Goal: Task Accomplishment & Management: Use online tool/utility

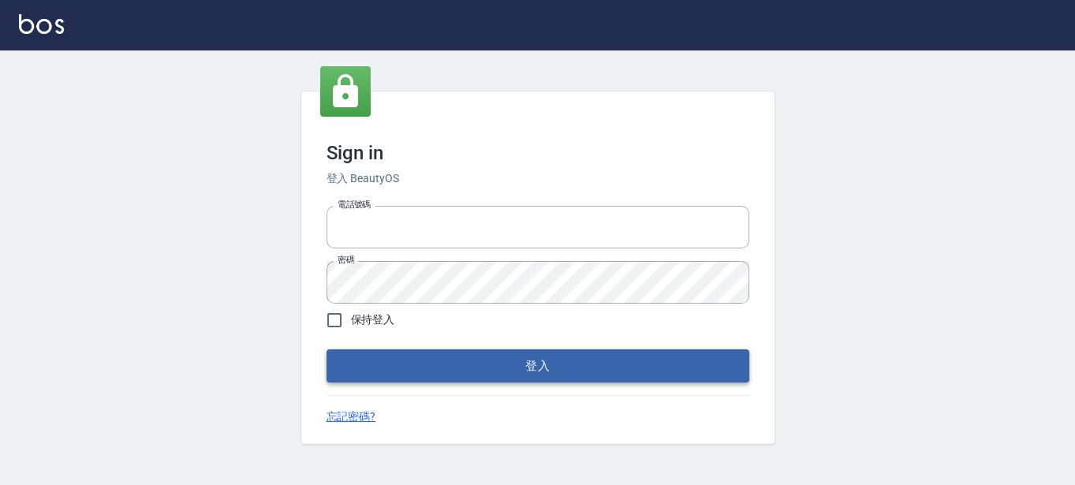
type input "0289832082"
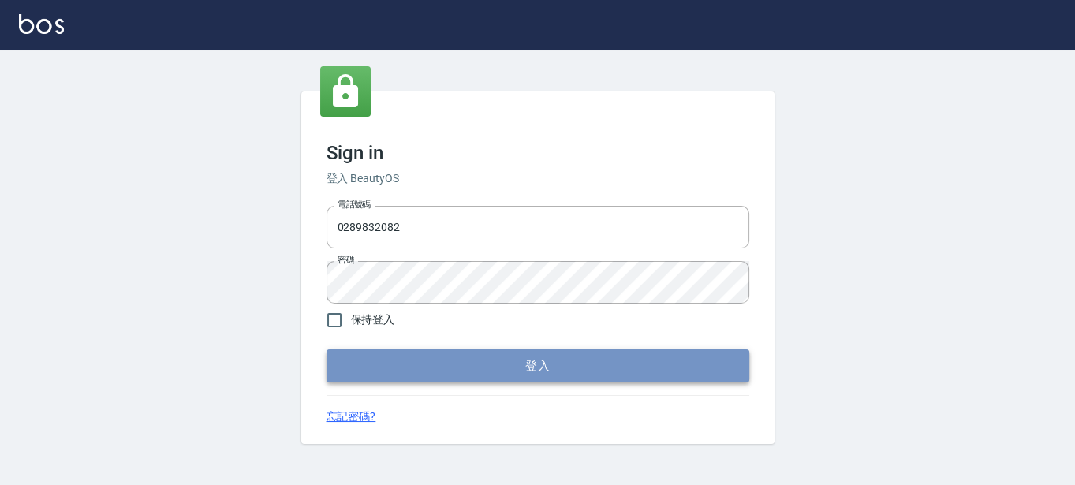
click at [434, 371] on button "登入" at bounding box center [538, 365] width 423 height 33
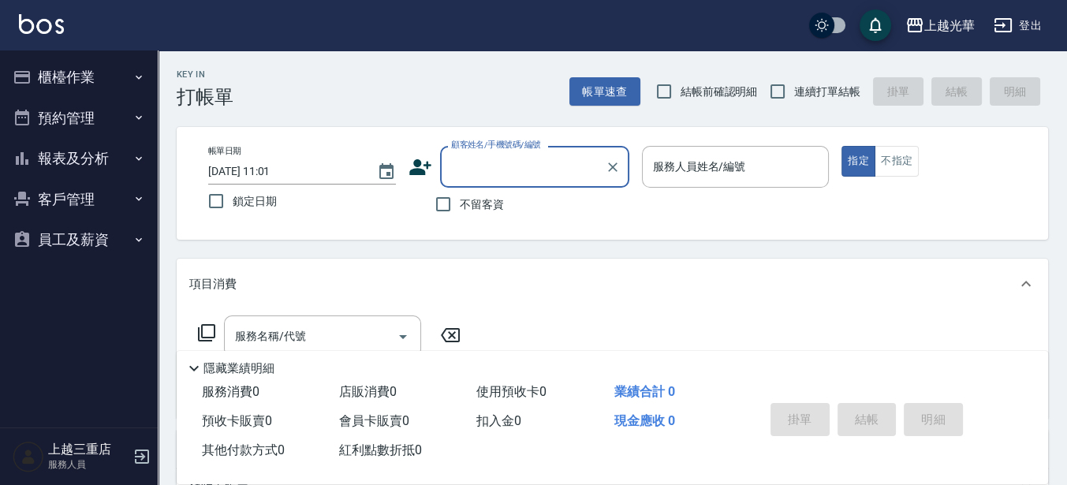
click at [112, 85] on button "櫃檯作業" at bounding box center [78, 77] width 145 height 41
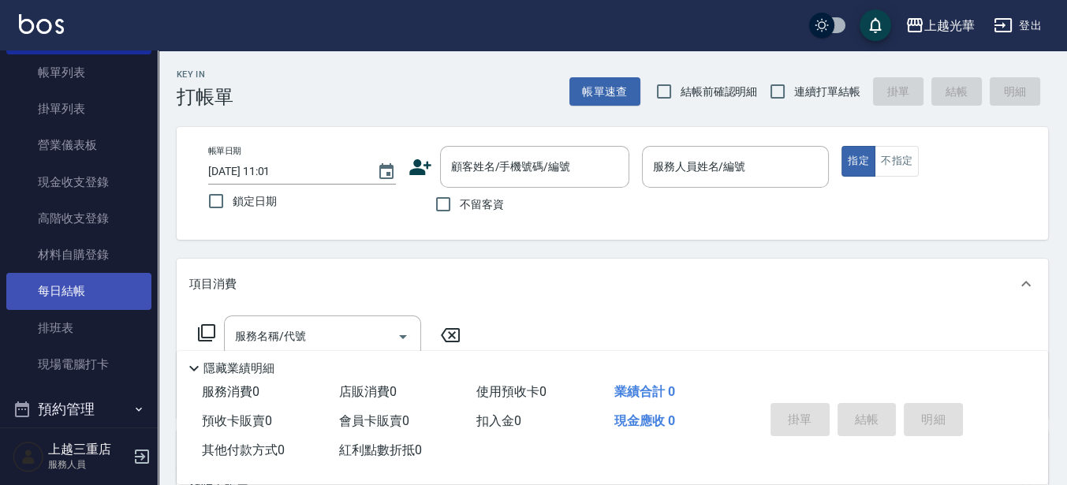
scroll to position [197, 0]
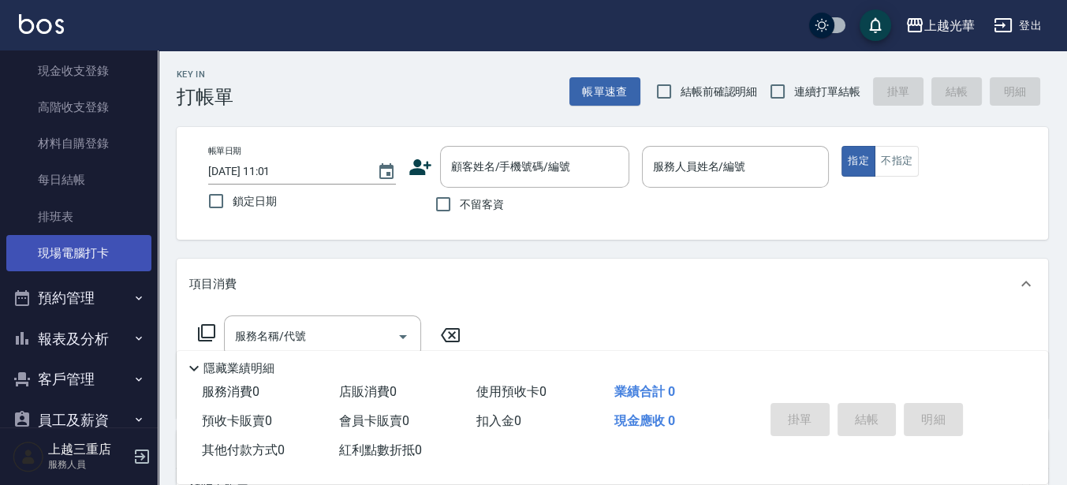
click at [116, 259] on link "現場電腦打卡" at bounding box center [78, 253] width 145 height 36
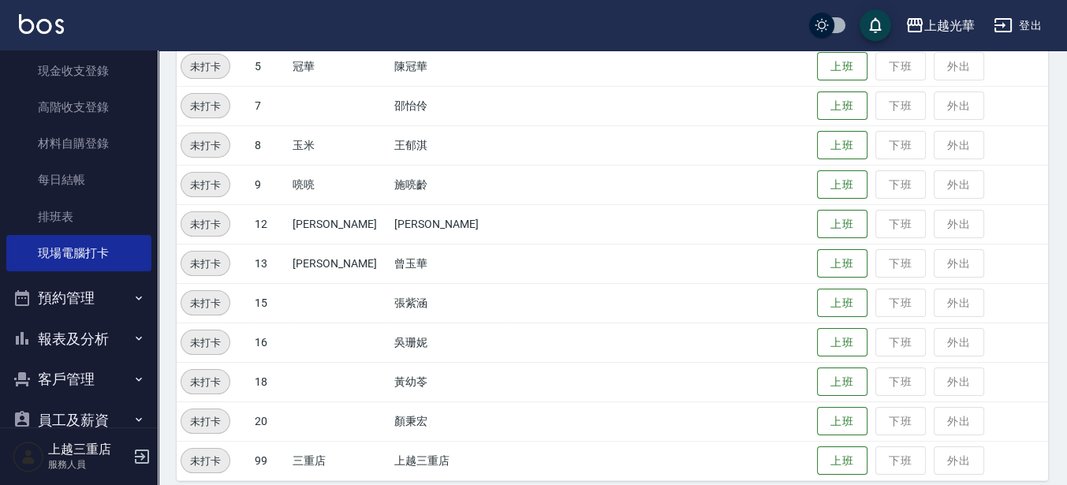
scroll to position [459, 0]
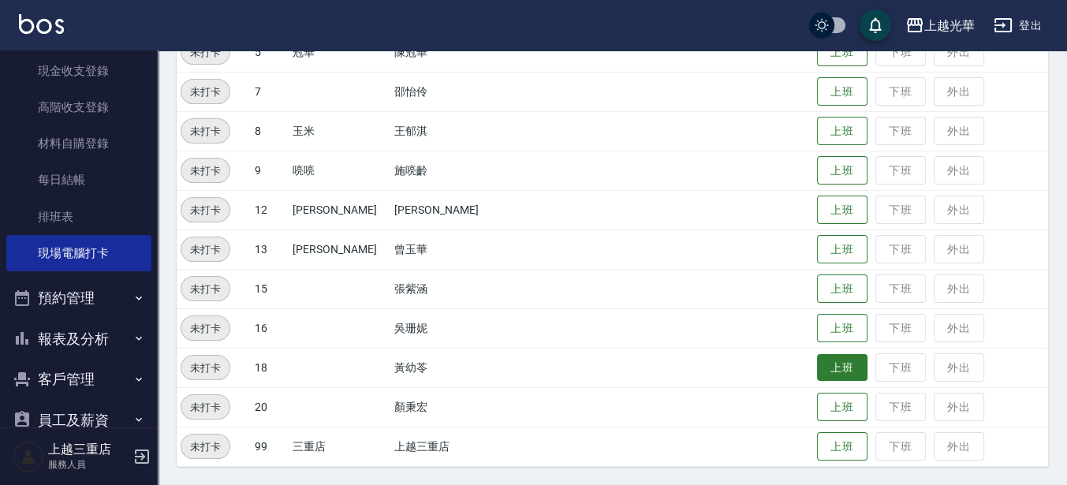
click at [823, 372] on button "上班" at bounding box center [842, 368] width 50 height 28
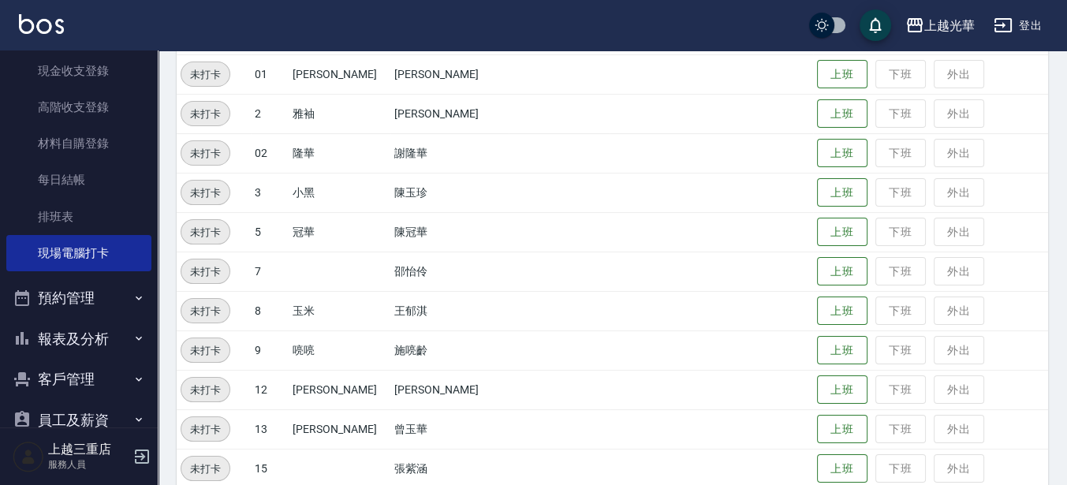
scroll to position [360, 0]
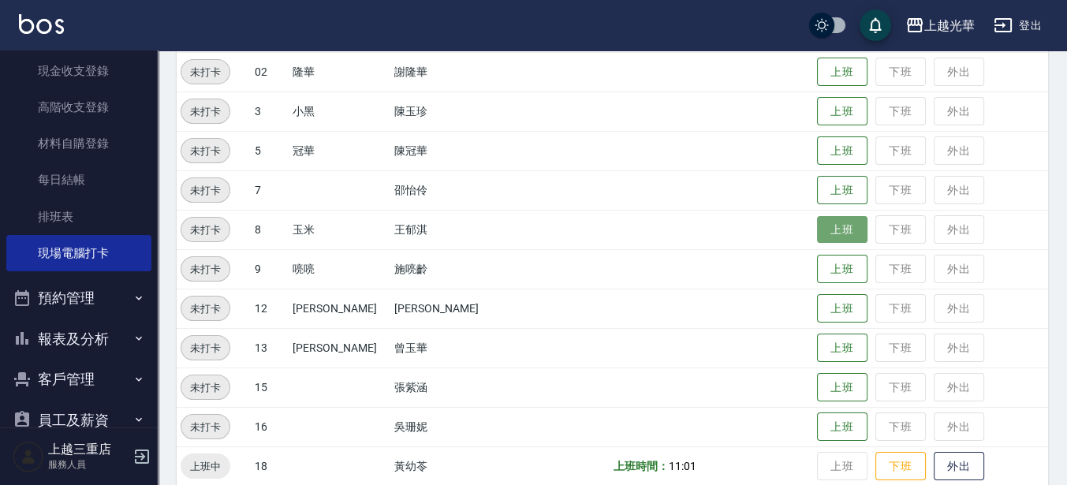
click at [817, 221] on button "上班" at bounding box center [842, 230] width 50 height 28
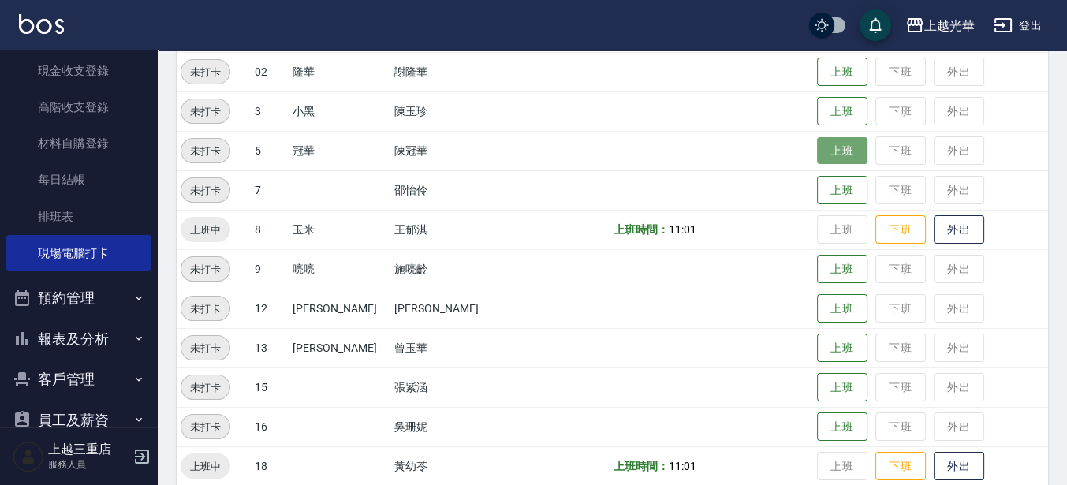
click at [817, 156] on button "上班" at bounding box center [842, 151] width 50 height 28
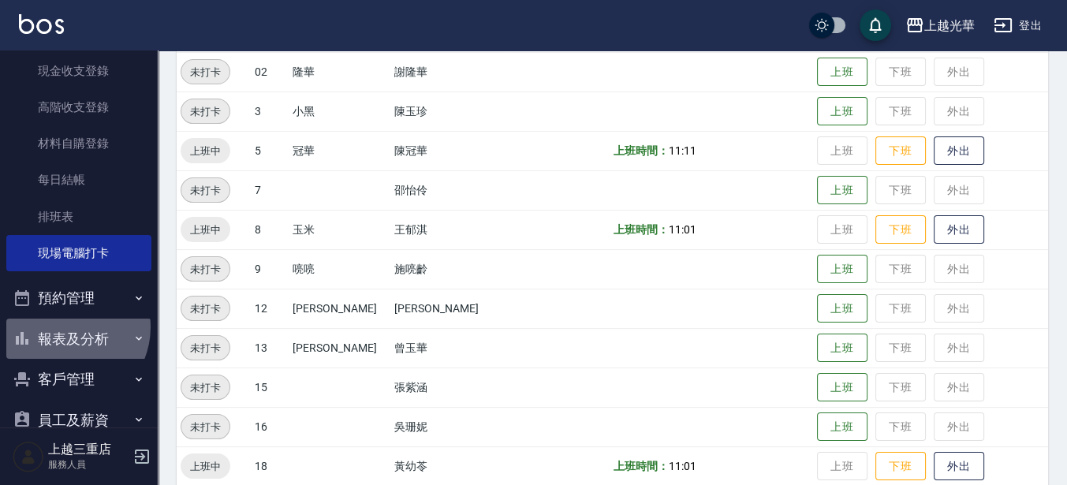
click at [65, 327] on button "報表及分析" at bounding box center [78, 339] width 145 height 41
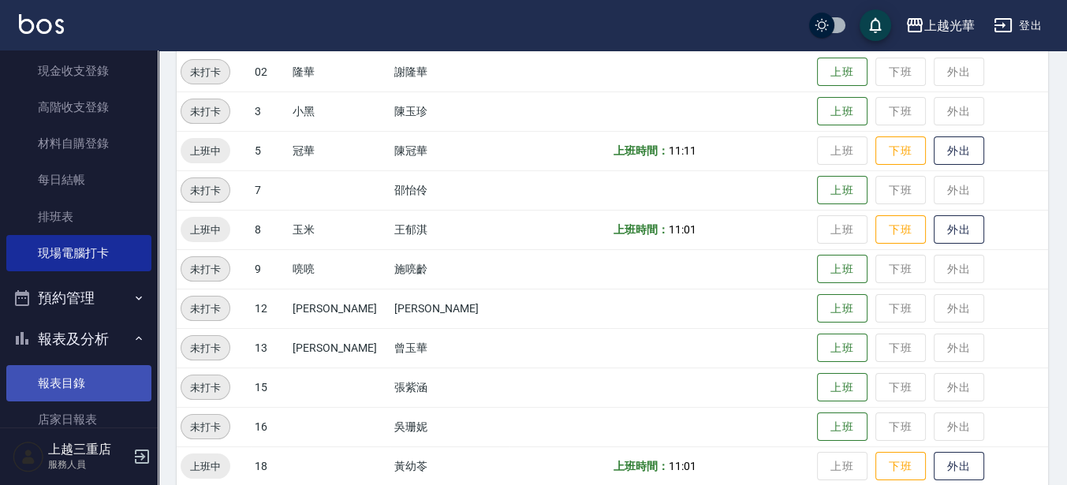
scroll to position [296, 0]
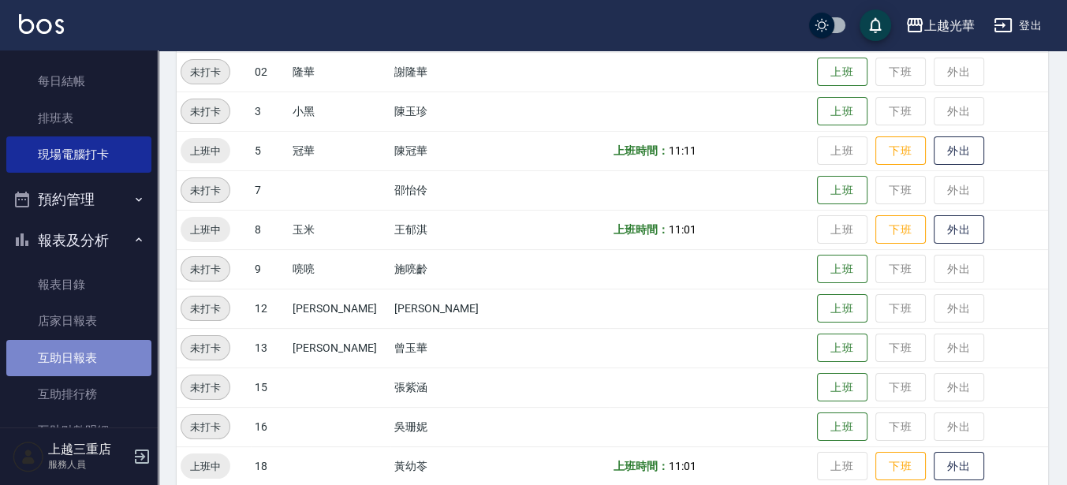
click at [82, 369] on link "互助日報表" at bounding box center [78, 358] width 145 height 36
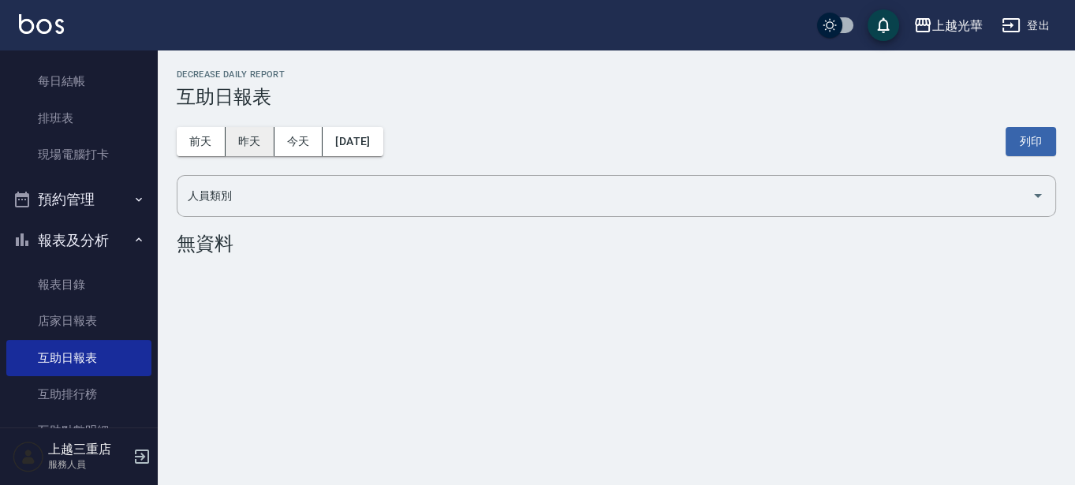
click at [258, 152] on button "昨天" at bounding box center [250, 141] width 49 height 29
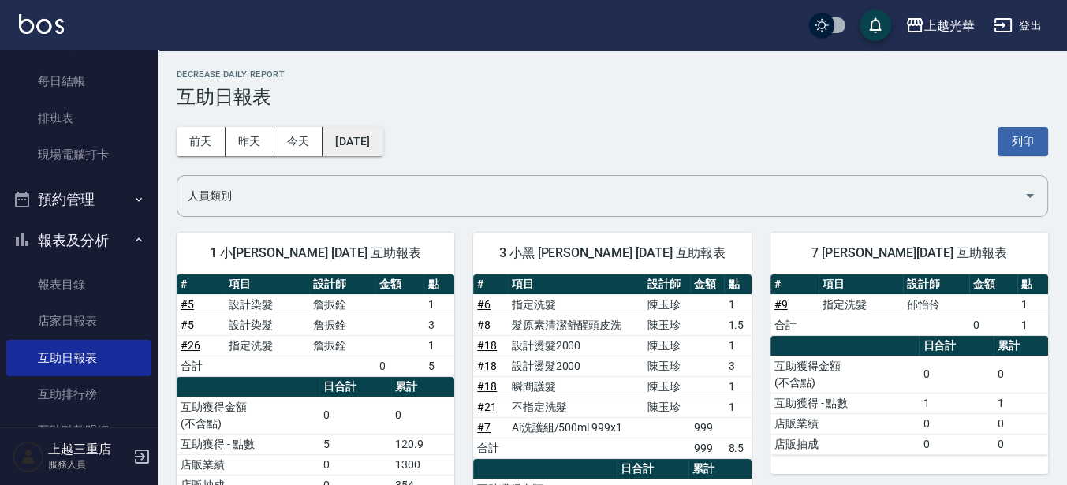
click at [366, 152] on button "[DATE]" at bounding box center [353, 141] width 60 height 29
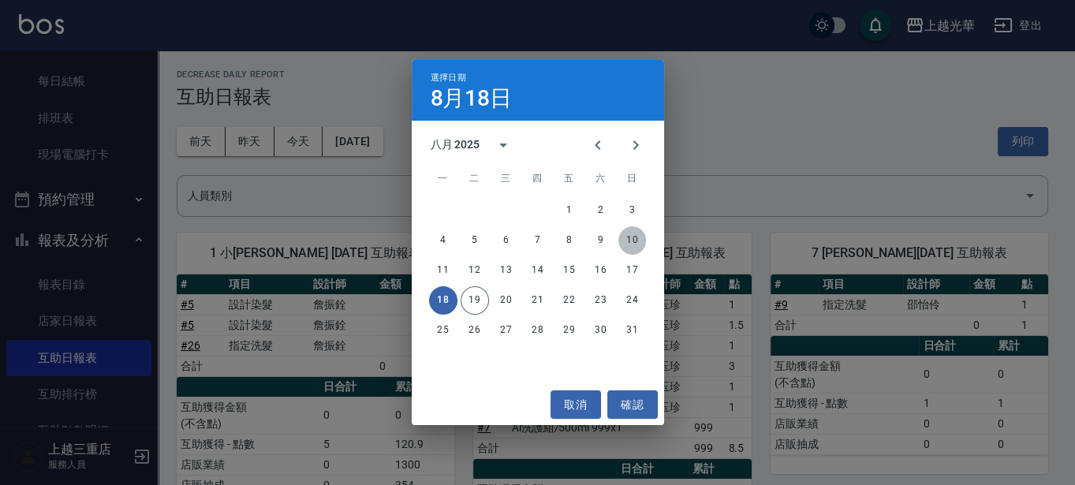
click at [631, 239] on button "10" at bounding box center [632, 240] width 28 height 28
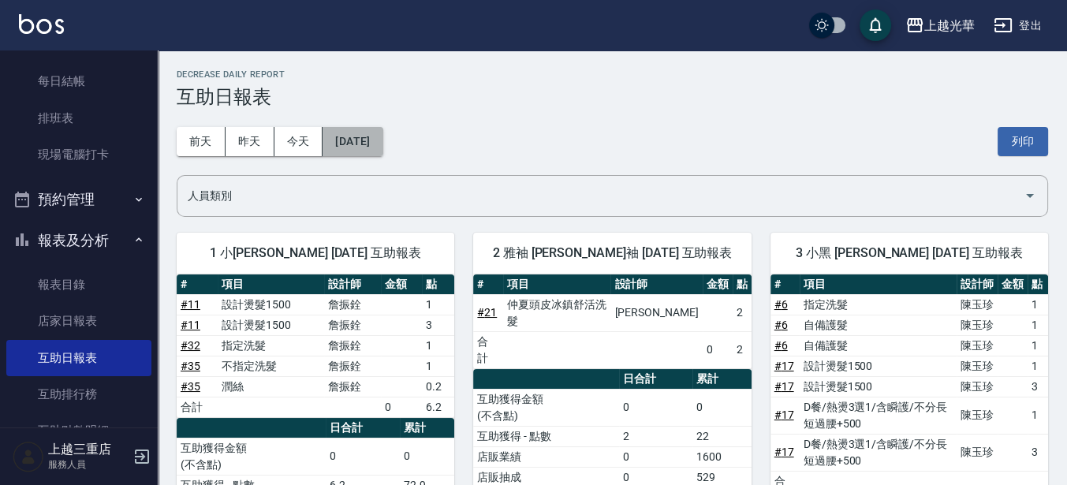
click at [383, 151] on button "[DATE]" at bounding box center [353, 141] width 60 height 29
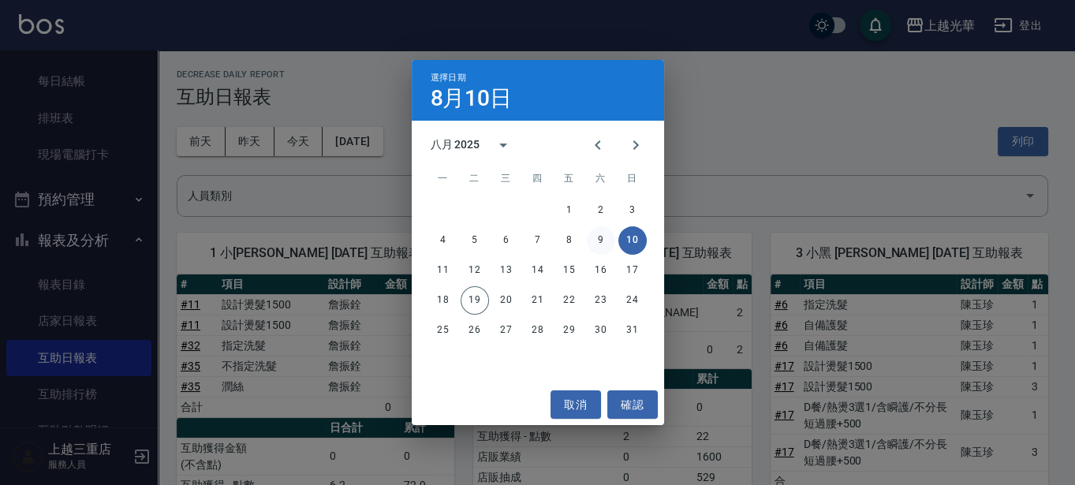
click at [604, 240] on button "9" at bounding box center [601, 240] width 28 height 28
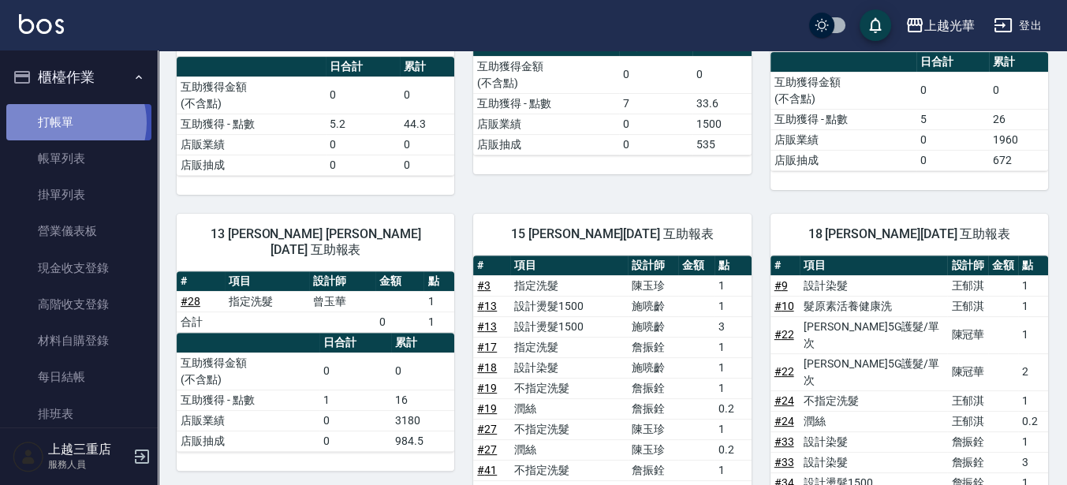
click at [72, 122] on link "打帳單" at bounding box center [78, 122] width 145 height 36
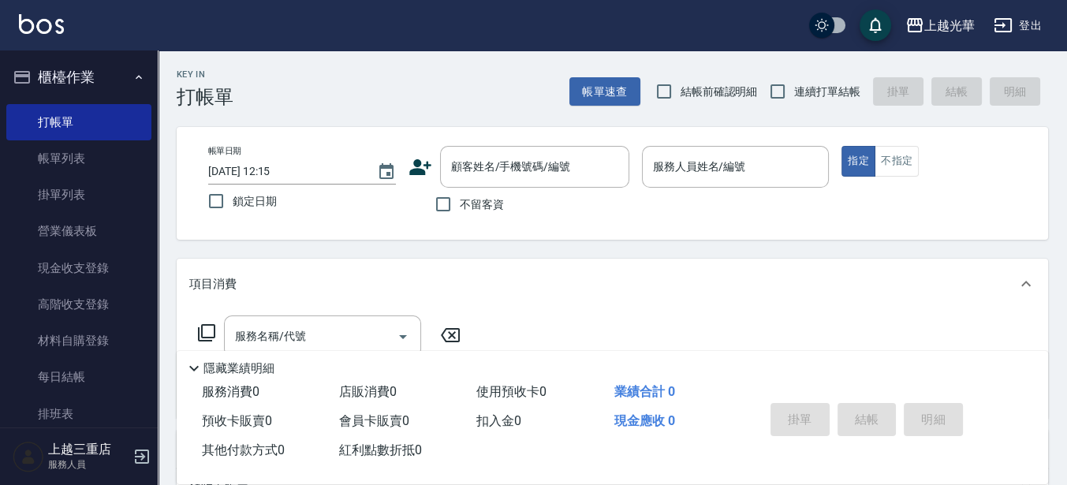
click at [485, 200] on span "不留客資" at bounding box center [482, 204] width 44 height 17
click at [460, 200] on input "不留客資" at bounding box center [443, 204] width 33 height 33
checkbox input "true"
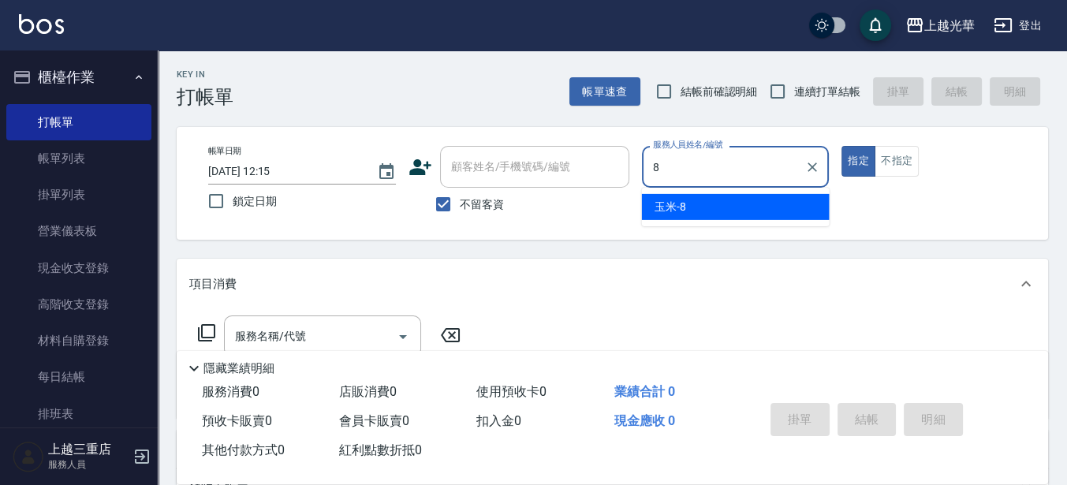
type input "玉米-8"
type button "true"
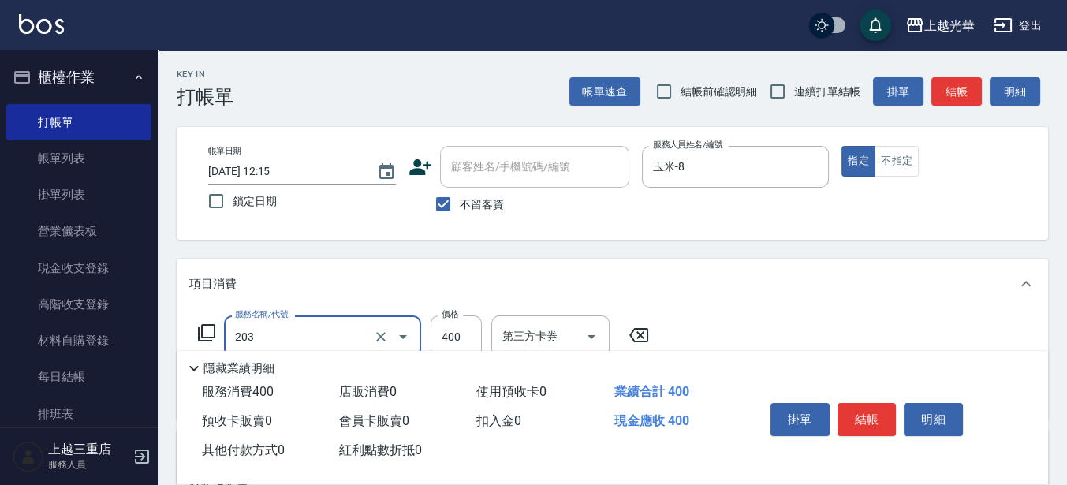
type input "指定單剪(203)"
type input "50"
click at [958, 95] on button "結帳" at bounding box center [956, 91] width 50 height 29
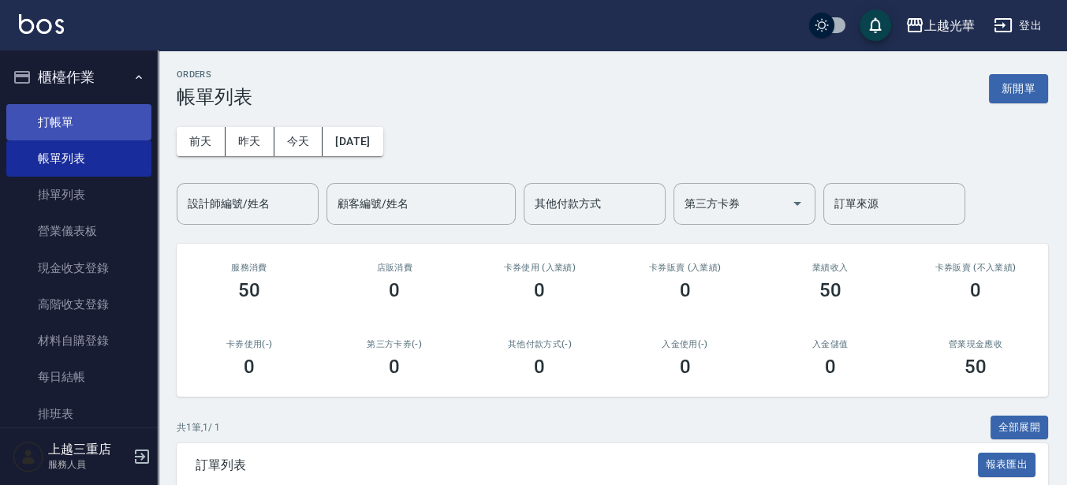
click at [142, 123] on link "打帳單" at bounding box center [78, 122] width 145 height 36
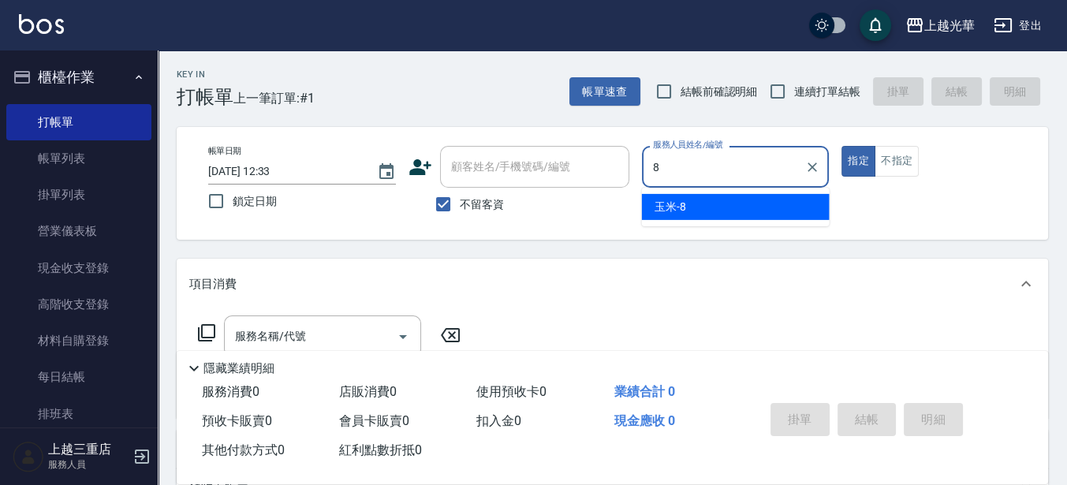
type input "玉米-8"
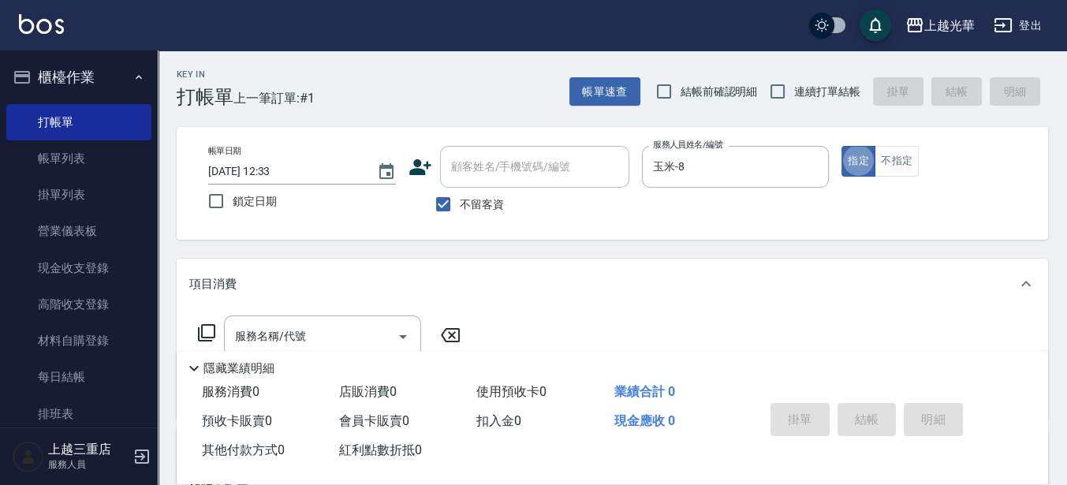
type button "true"
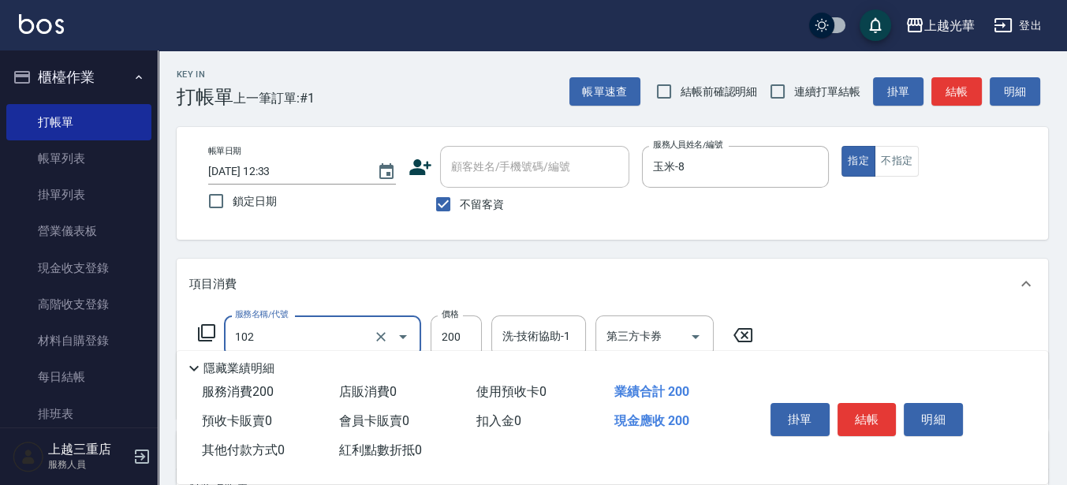
type input "指定洗髮(102)"
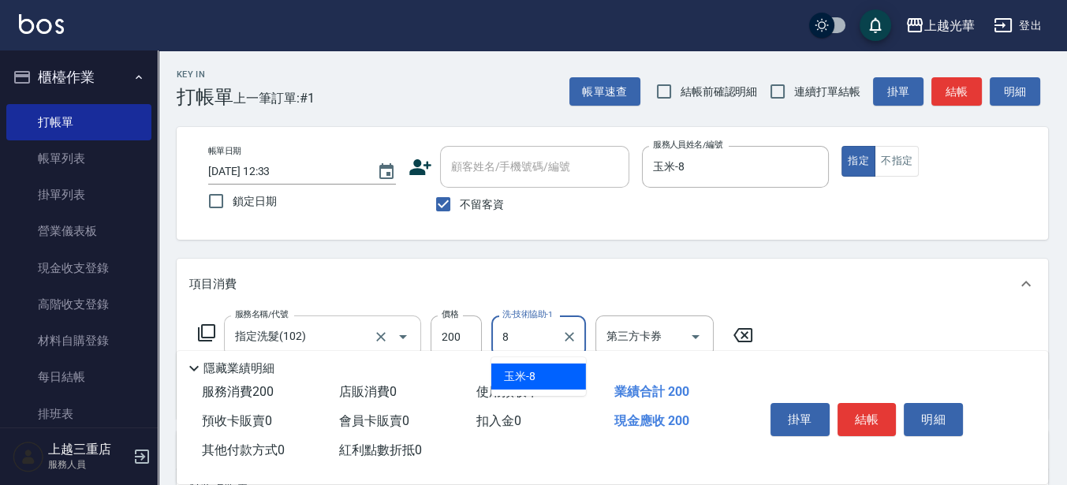
type input "玉米-8"
click at [976, 95] on button "結帳" at bounding box center [956, 91] width 50 height 29
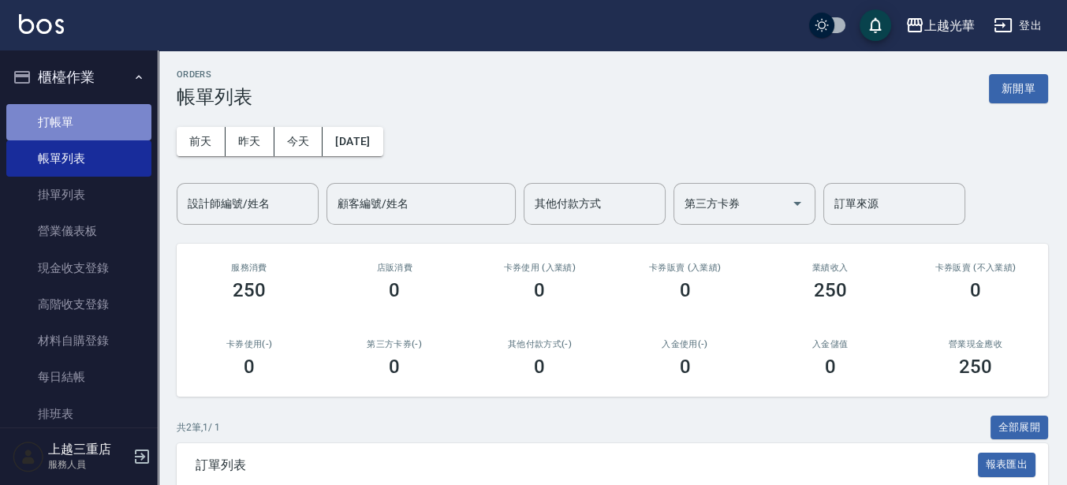
click at [92, 119] on link "打帳單" at bounding box center [78, 122] width 145 height 36
